Goal: Task Accomplishment & Management: Use online tool/utility

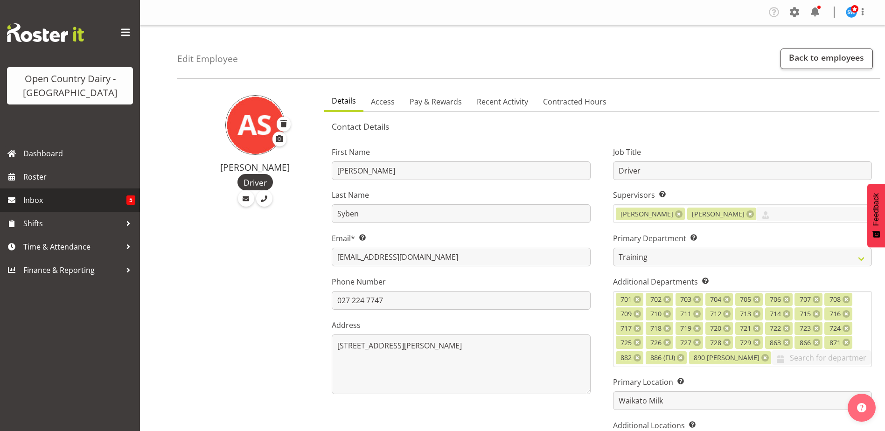
select select "763"
select select "1054"
select select "TimelineWeek"
click at [52, 174] on span "Roster" at bounding box center [79, 177] width 112 height 14
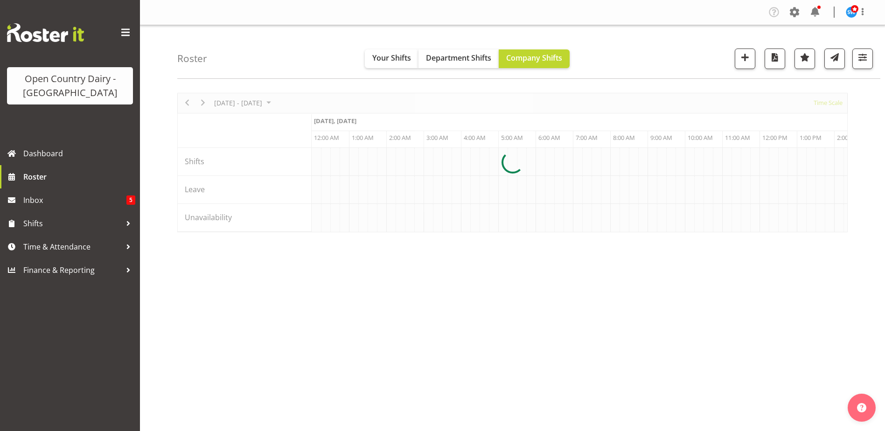
scroll to position [0, 3581]
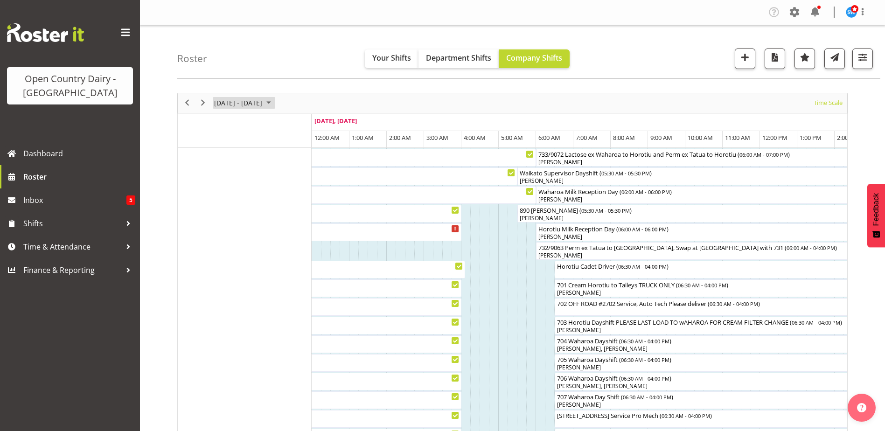
click at [263, 105] on span "[DATE] - [DATE]" at bounding box center [238, 103] width 50 height 12
click at [298, 209] on span "27" at bounding box center [298, 206] width 14 height 14
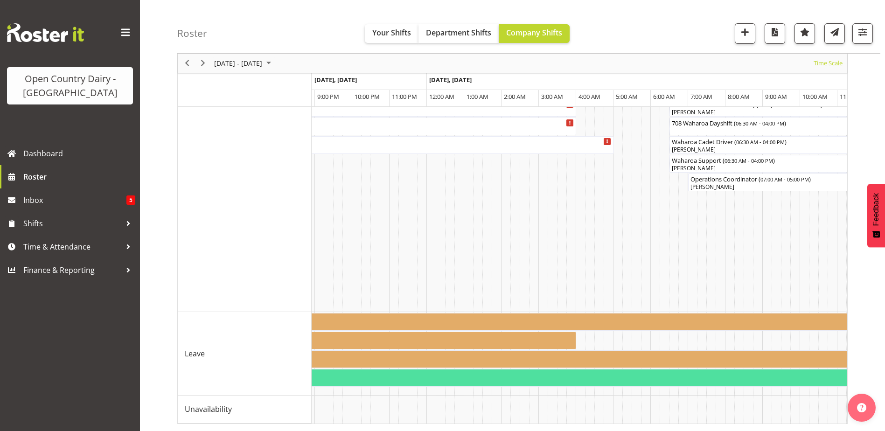
scroll to position [0, 4458]
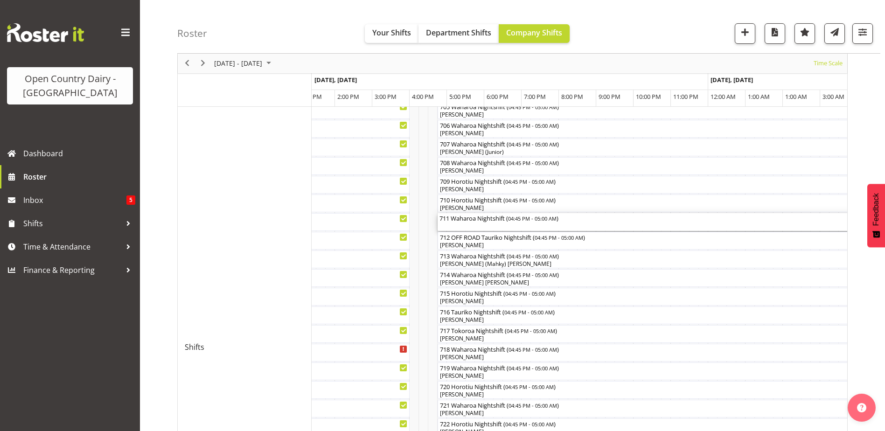
click at [484, 219] on div "711 Waharoa Nightshift ( 04:45 PM - 05:00 AM )" at bounding box center [665, 217] width 453 height 9
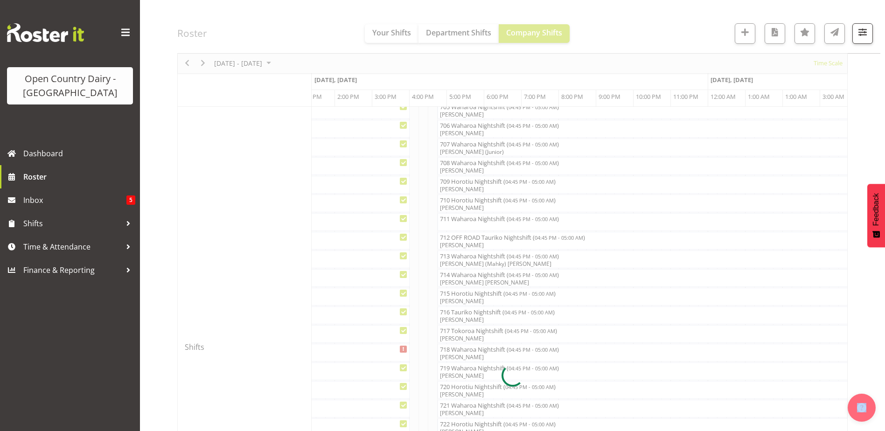
click at [484, 219] on div at bounding box center [512, 375] width 670 height 1108
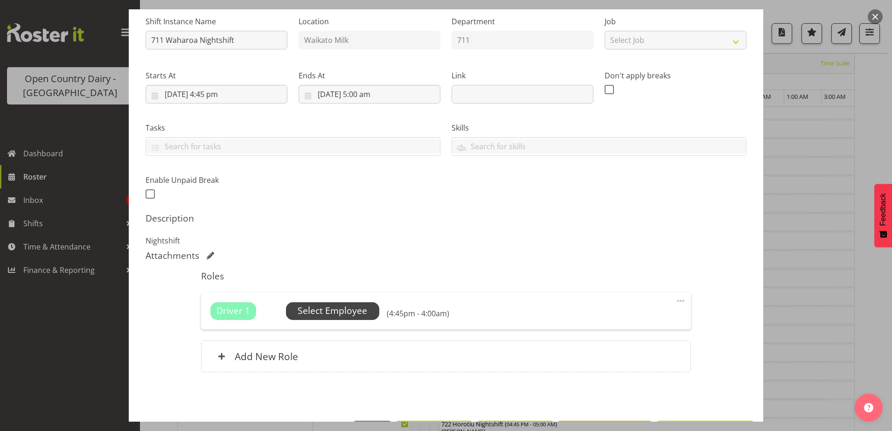
click at [334, 312] on span "Select Employee" at bounding box center [332, 311] width 69 height 14
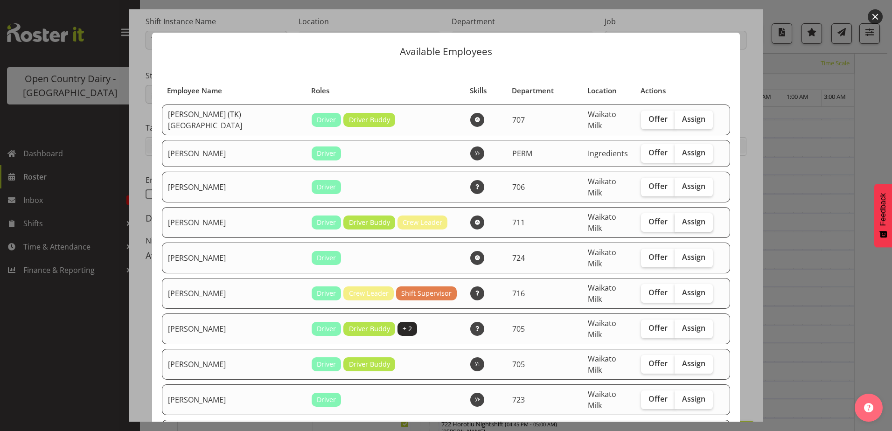
click at [688, 217] on span "Assign" at bounding box center [693, 221] width 23 height 9
click at [680, 219] on input "Assign" at bounding box center [677, 222] width 6 height 6
checkbox input "true"
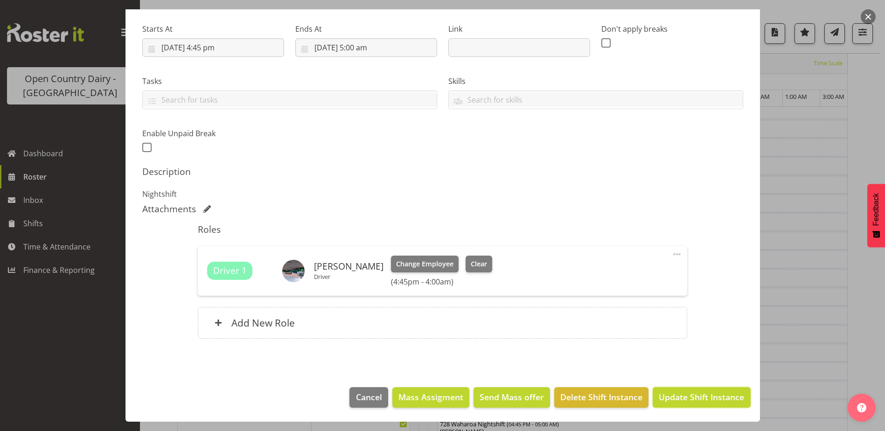
click at [683, 393] on span "Update Shift Instance" at bounding box center [700, 397] width 85 height 12
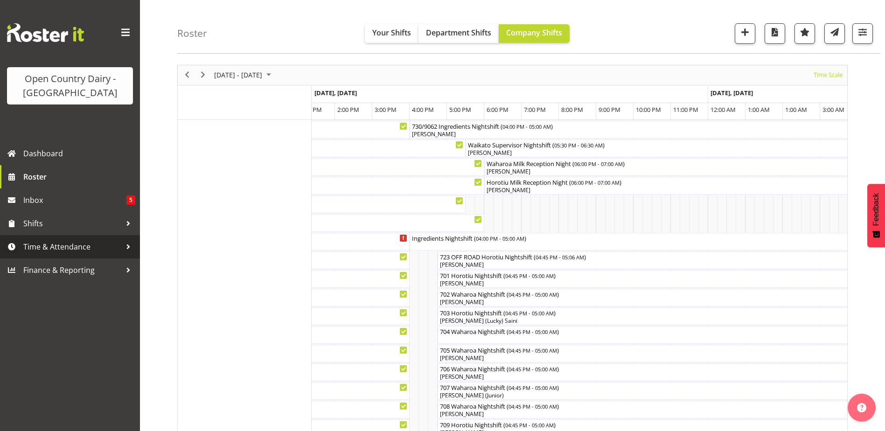
click at [76, 251] on span "Time & Attendance" at bounding box center [72, 247] width 98 height 14
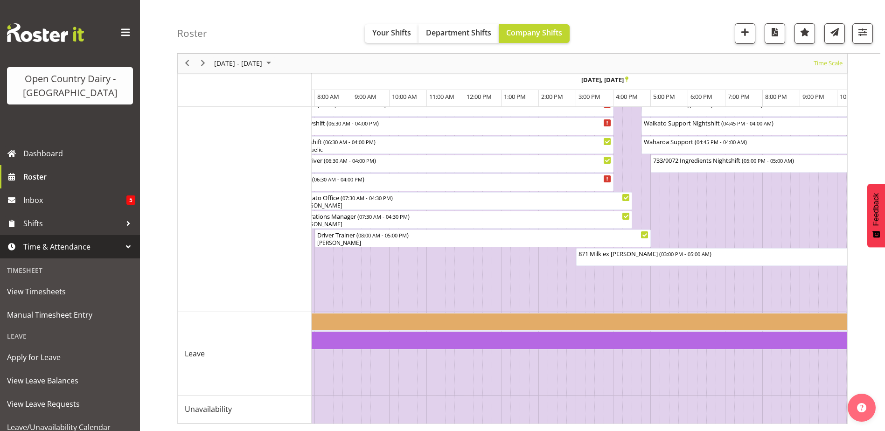
scroll to position [0, 187]
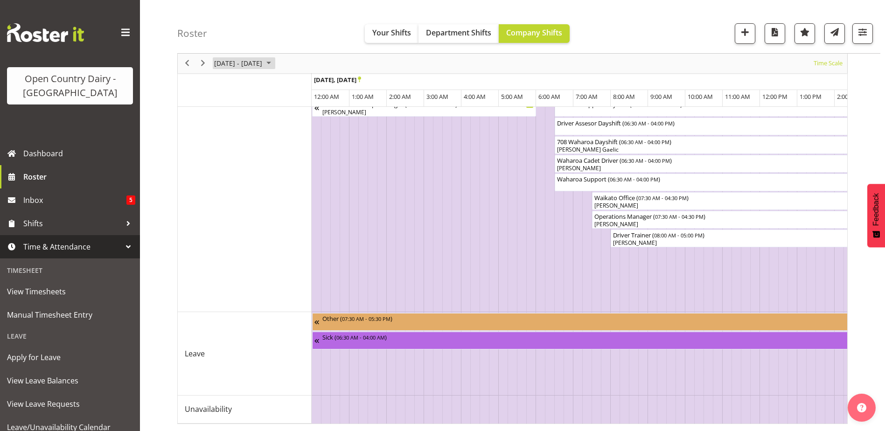
click at [235, 64] on span "[DATE] - [DATE]" at bounding box center [238, 64] width 50 height 12
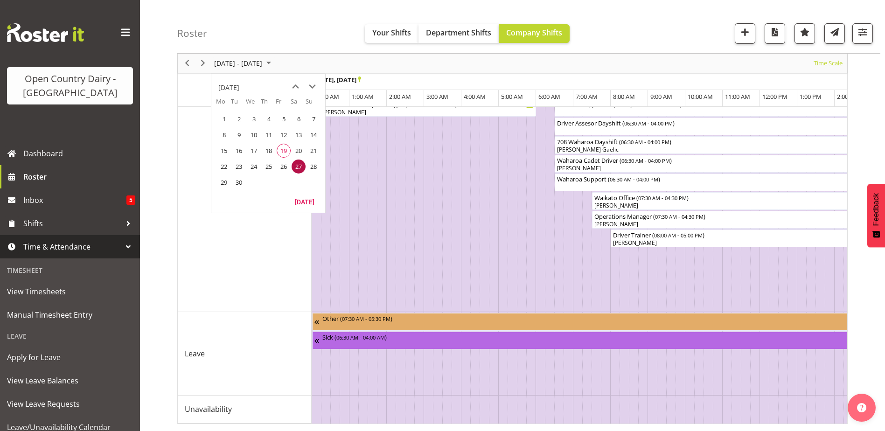
drag, startPoint x: 280, startPoint y: 150, endPoint x: 294, endPoint y: 157, distance: 15.4
click at [282, 151] on span "19" at bounding box center [284, 151] width 14 height 14
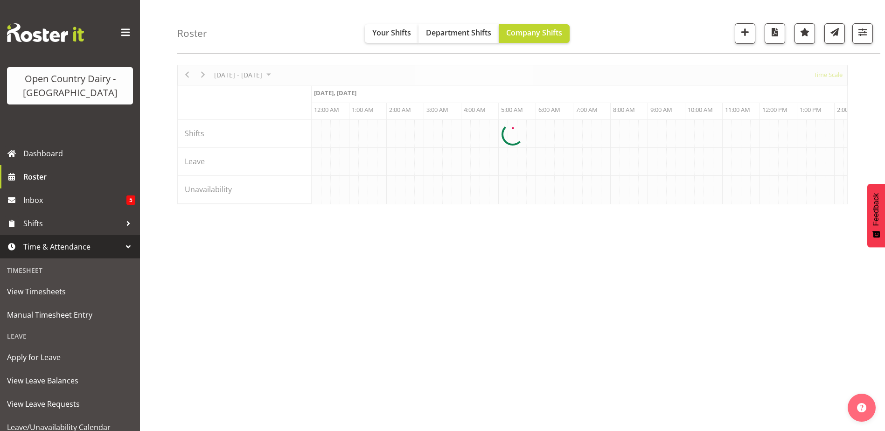
scroll to position [0, 3581]
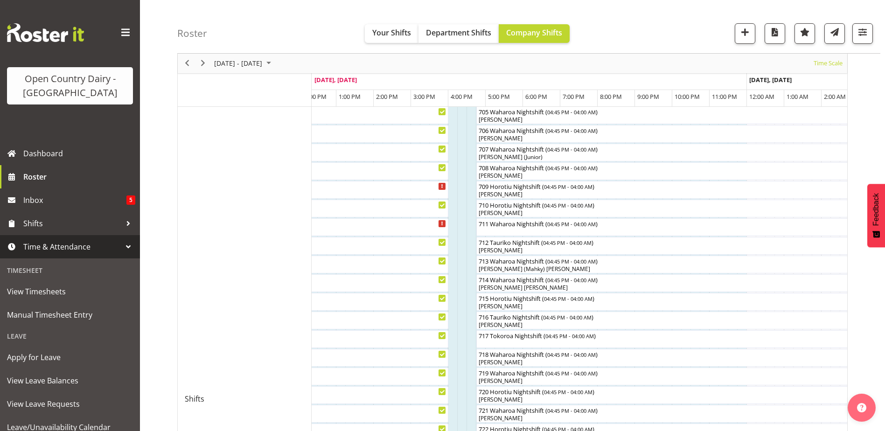
scroll to position [10, 0]
